Goal: Task Accomplishment & Management: Manage account settings

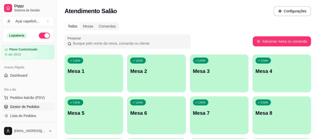
click at [21, 108] on span "Gestor de Pedidos" at bounding box center [24, 106] width 29 height 5
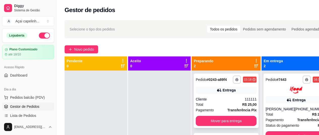
scroll to position [14, 0]
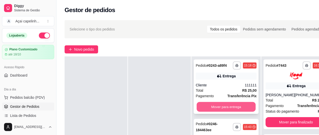
click at [215, 112] on button "Mover para entrega" at bounding box center [226, 107] width 59 height 10
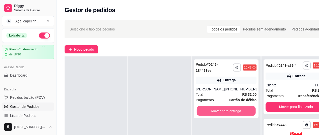
click at [215, 112] on button "Mover para entrega" at bounding box center [226, 111] width 59 height 10
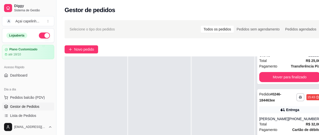
scroll to position [50, 0]
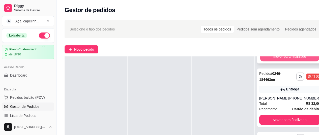
click at [287, 58] on button "Mover para finalizado" at bounding box center [289, 57] width 59 height 10
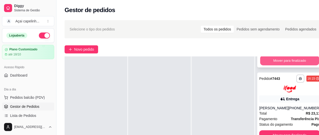
click at [281, 60] on button "Mover para finalizado" at bounding box center [289, 61] width 59 height 10
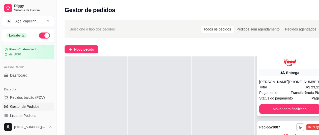
scroll to position [21, 0]
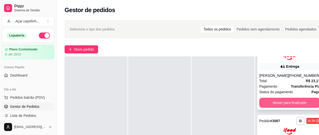
click at [292, 99] on button "Mover para finalizado" at bounding box center [289, 103] width 61 height 10
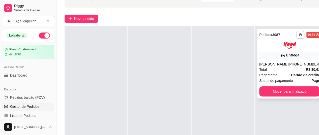
scroll to position [50, 0]
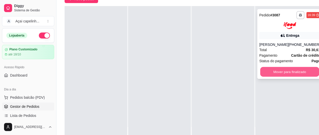
click at [281, 75] on button "Mover para finalizado" at bounding box center [289, 72] width 59 height 10
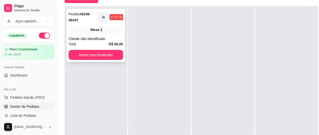
click at [90, 33] on div "Mesa 1" at bounding box center [96, 29] width 54 height 7
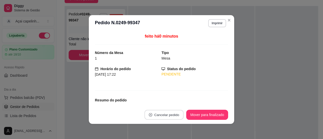
click at [160, 117] on button "Cancelar pedido" at bounding box center [164, 115] width 39 height 10
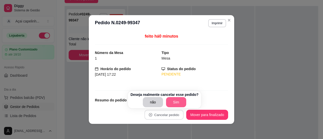
click at [167, 102] on button "Sim" at bounding box center [176, 102] width 20 height 10
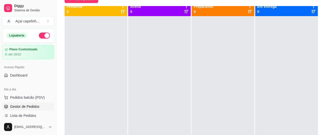
scroll to position [0, 0]
